Goal: Information Seeking & Learning: Learn about a topic

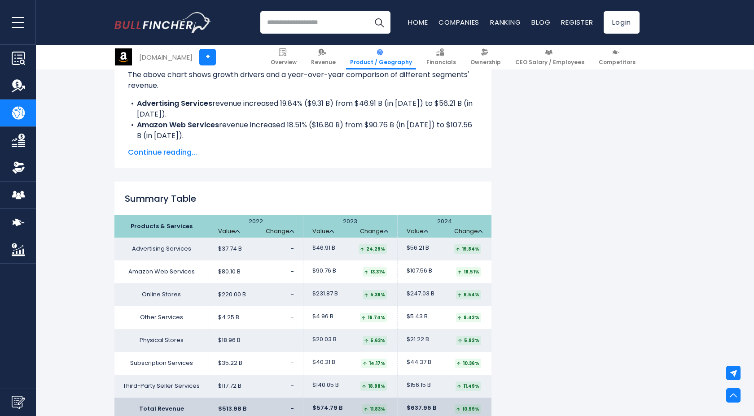
scroll to position [1389, 0]
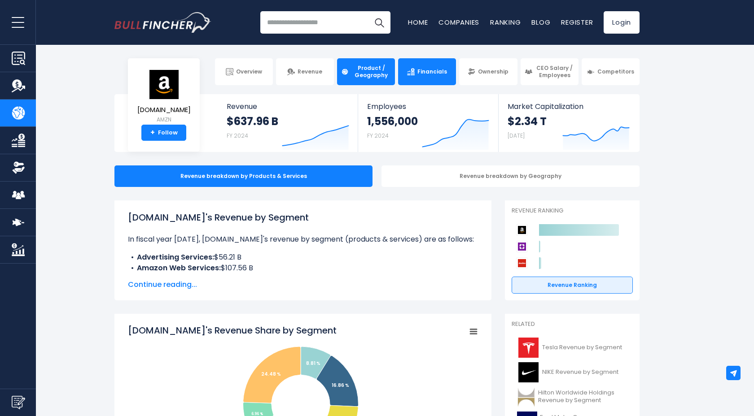
click at [429, 74] on span "Financials" at bounding box center [432, 71] width 30 height 7
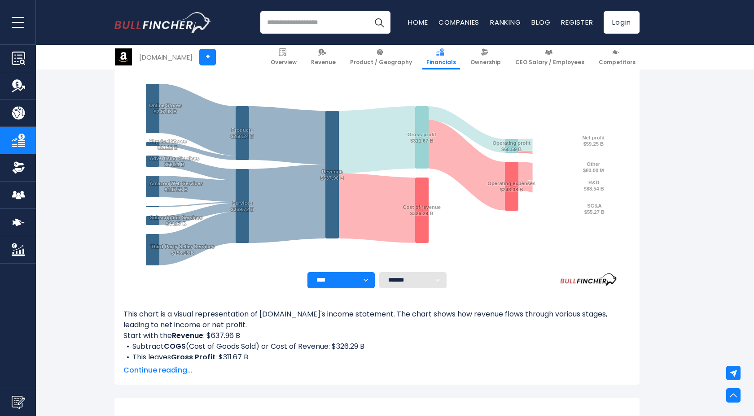
scroll to position [132, 0]
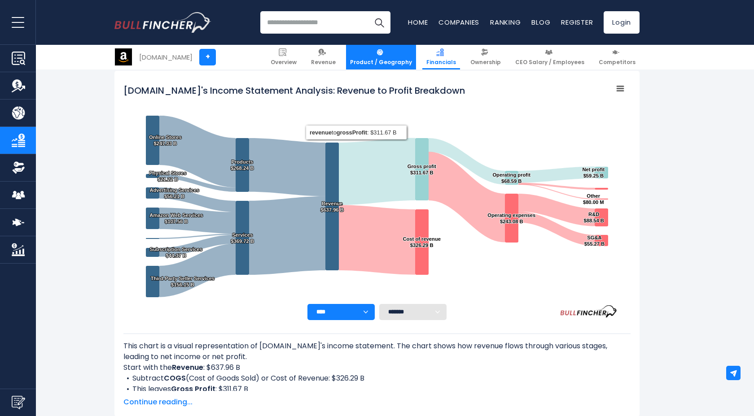
click at [384, 61] on span "Product / Geography" at bounding box center [381, 62] width 62 height 7
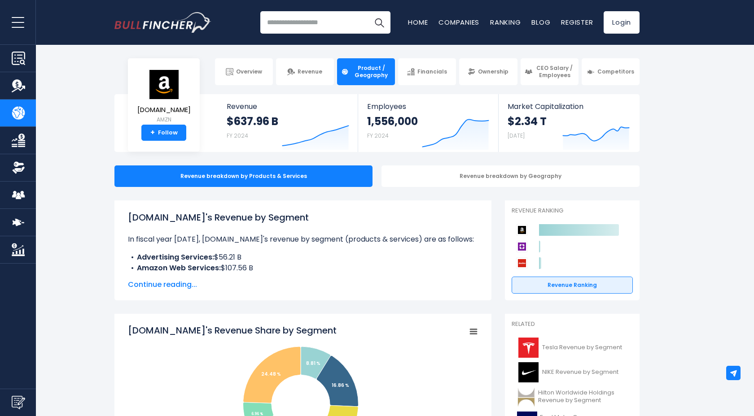
click at [167, 286] on span "Continue reading..." at bounding box center [303, 285] width 350 height 11
